Goal: Task Accomplishment & Management: Manage account settings

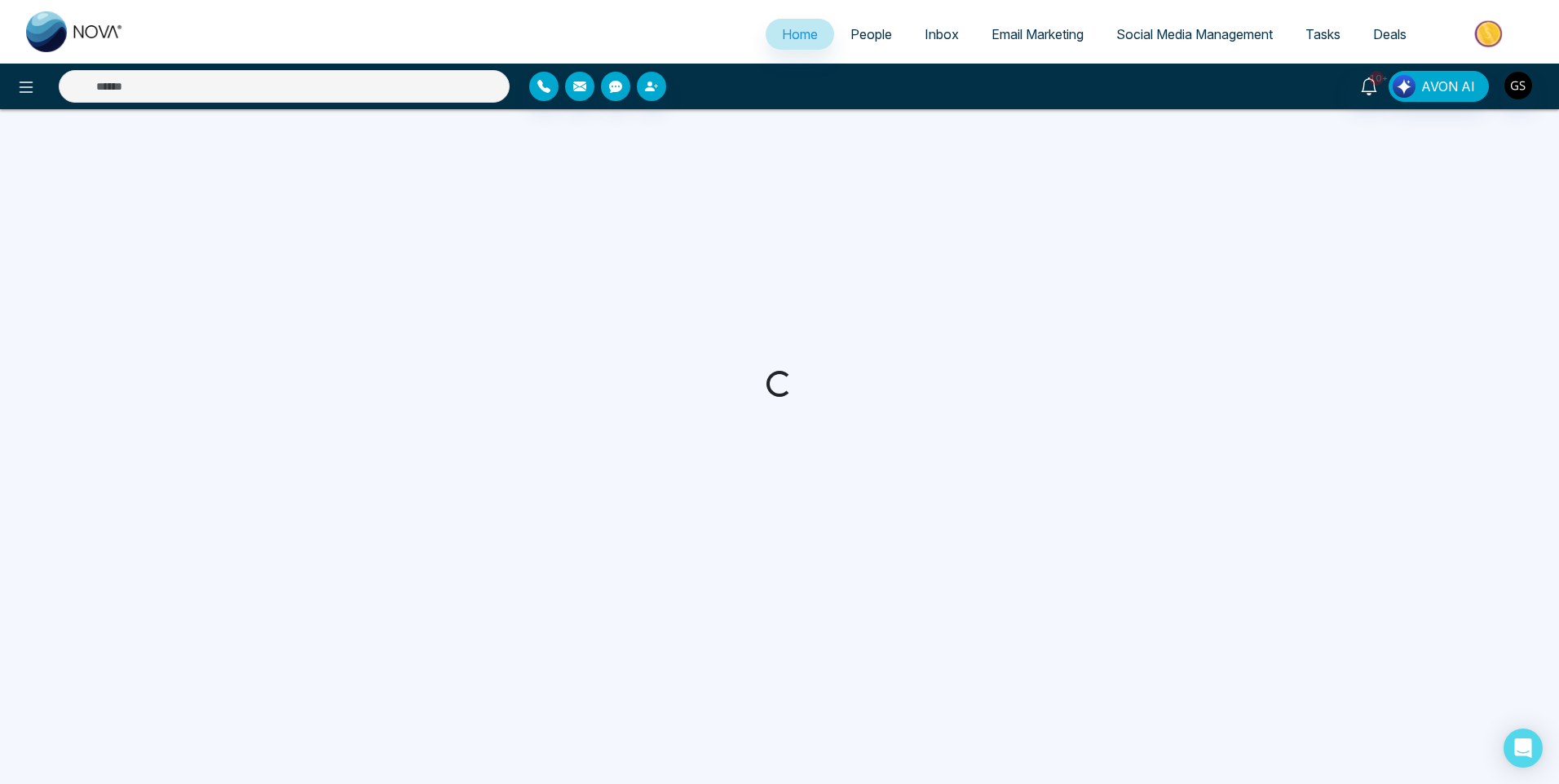
select select "*"
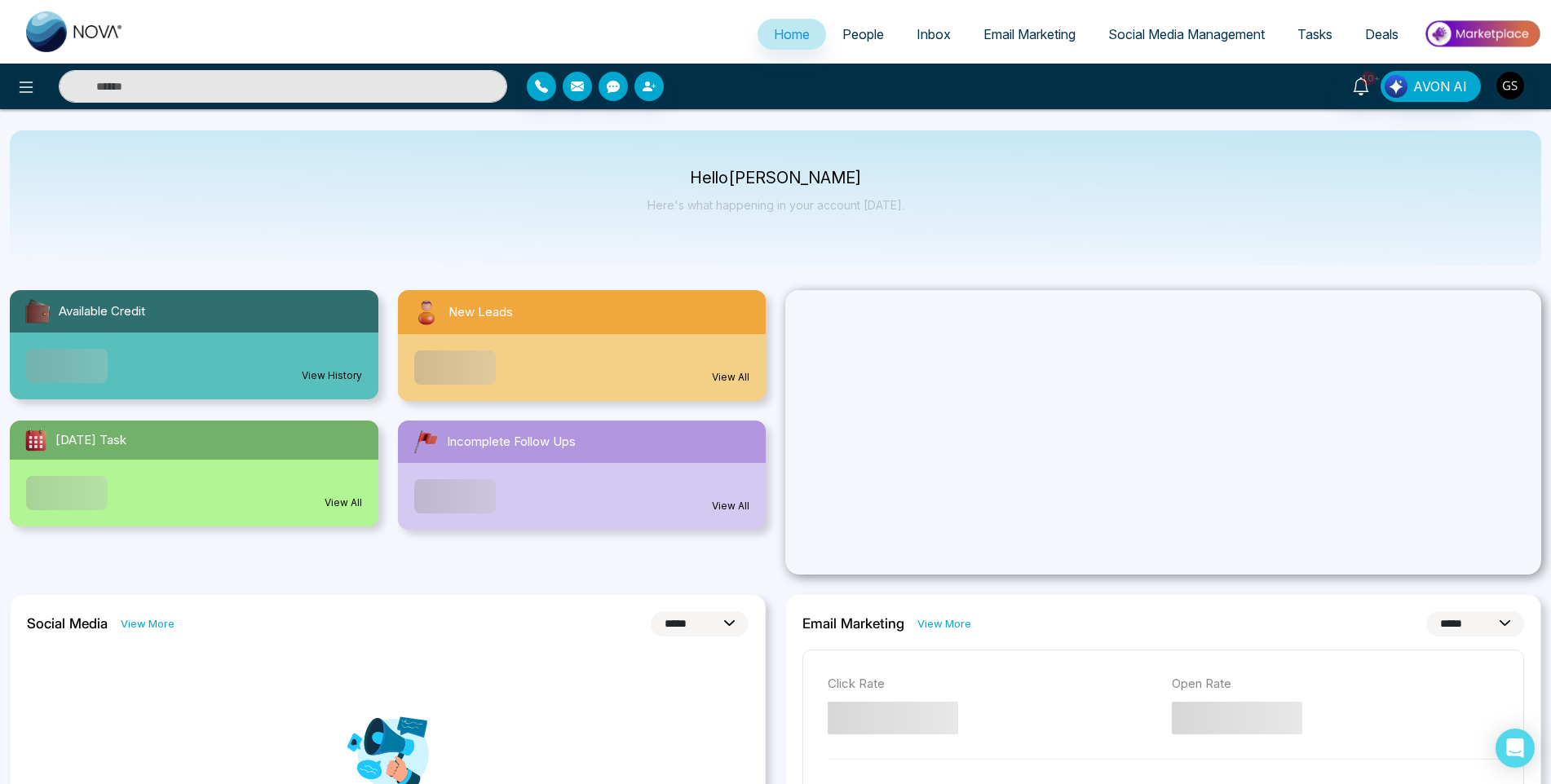
click at [879, 31] on span "People" at bounding box center [863, 34] width 42 height 16
